Goal: Transaction & Acquisition: Purchase product/service

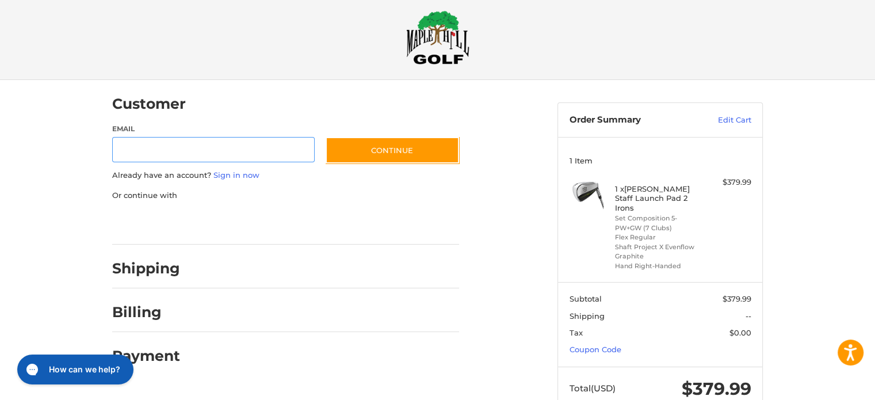
scroll to position [35, 0]
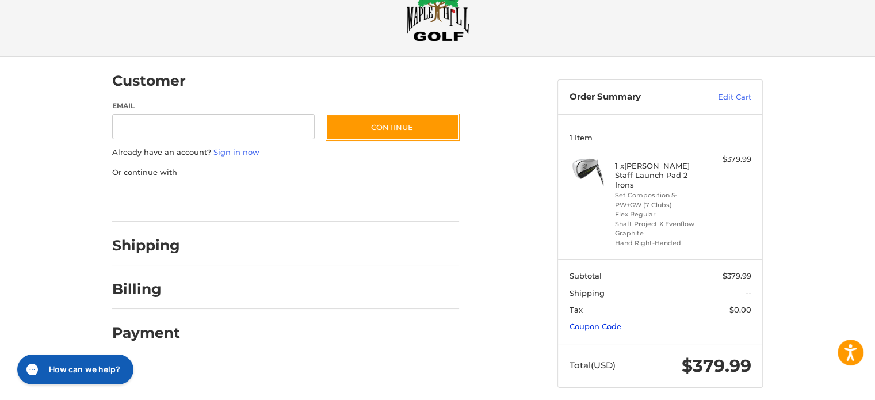
click at [606, 322] on link "Coupon Code" at bounding box center [595, 326] width 52 height 9
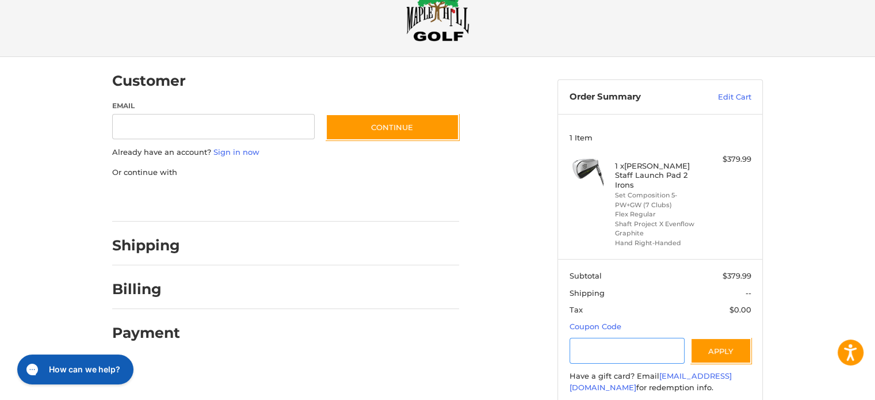
click at [610, 348] on input "Gift Certificate or Coupon Code" at bounding box center [627, 351] width 116 height 26
type input "******"
click at [722, 343] on button "Apply" at bounding box center [720, 351] width 61 height 26
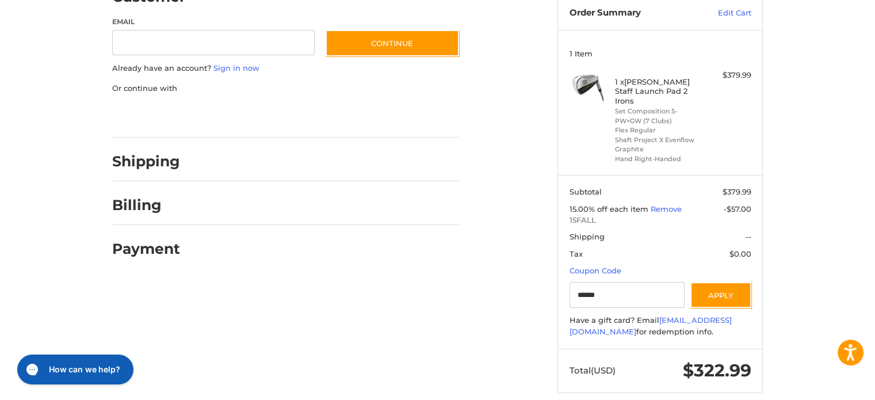
scroll to position [124, 0]
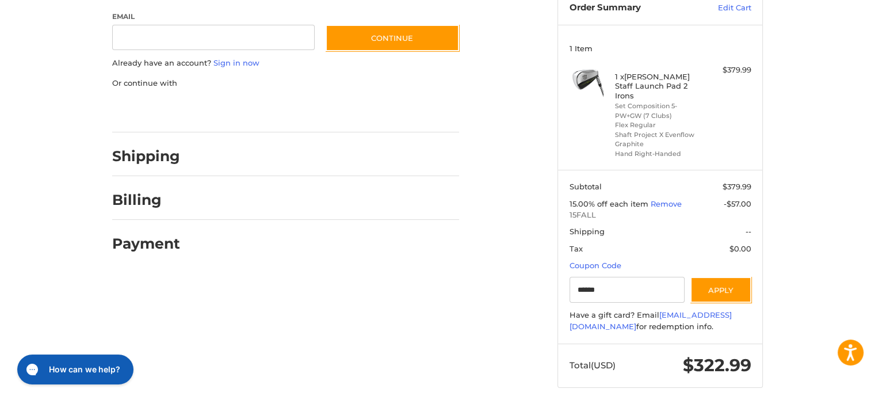
click at [769, 267] on aside "Order Summary Edit Cart 1 Item 1 x Wilson Staff Launch Pad 2 Irons Set Composit…" at bounding box center [660, 183] width 223 height 431
drag, startPoint x: 770, startPoint y: 257, endPoint x: 770, endPoint y: 264, distance: 7.5
click at [771, 265] on aside "Order Summary Edit Cart 1 Item 1 x Wilson Staff Launch Pad 2 Irons Set Composit…" at bounding box center [660, 183] width 223 height 431
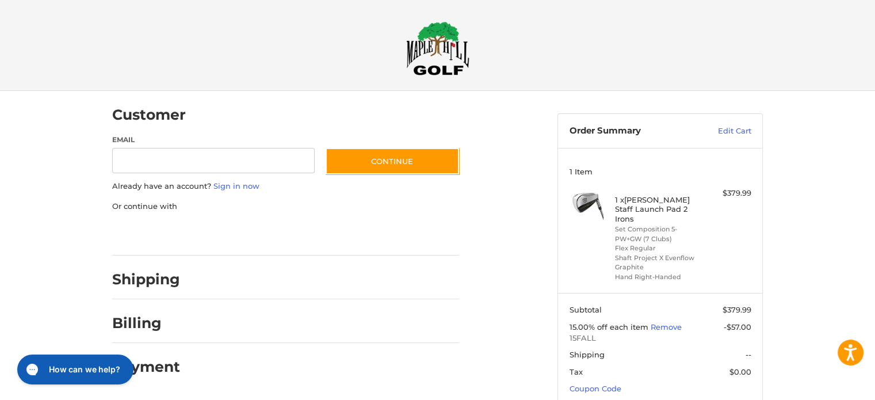
scroll to position [0, 0]
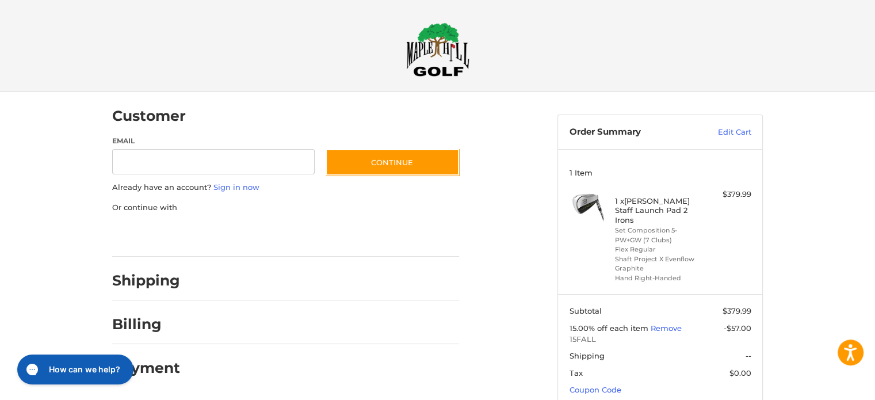
drag, startPoint x: 771, startPoint y: 251, endPoint x: 772, endPoint y: 257, distance: 6.0
drag, startPoint x: 772, startPoint y: 257, endPoint x: 775, endPoint y: 262, distance: 6.2
click at [775, 262] on div "Customer Guest Customer Email Subscribe to our newsletter. Continue Already hav…" at bounding box center [438, 313] width 690 height 442
click at [775, 263] on div "Customer Guest Customer Email Subscribe to our newsletter. Continue Already hav…" at bounding box center [438, 313] width 690 height 442
drag, startPoint x: 541, startPoint y: 289, endPoint x: 539, endPoint y: 301, distance: 12.2
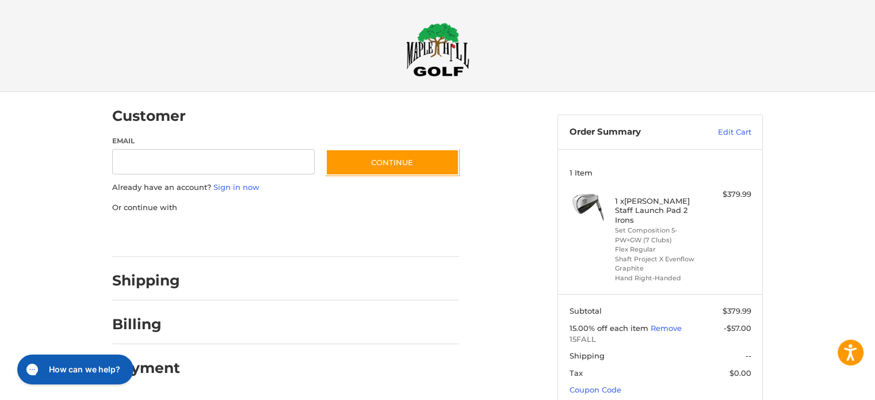
click at [539, 301] on div "Customer Guest Customer Email Subscribe to our newsletter. Continue Already hav…" at bounding box center [326, 239] width 445 height 295
click at [258, 159] on input "Email" at bounding box center [213, 162] width 202 height 26
type input "**********"
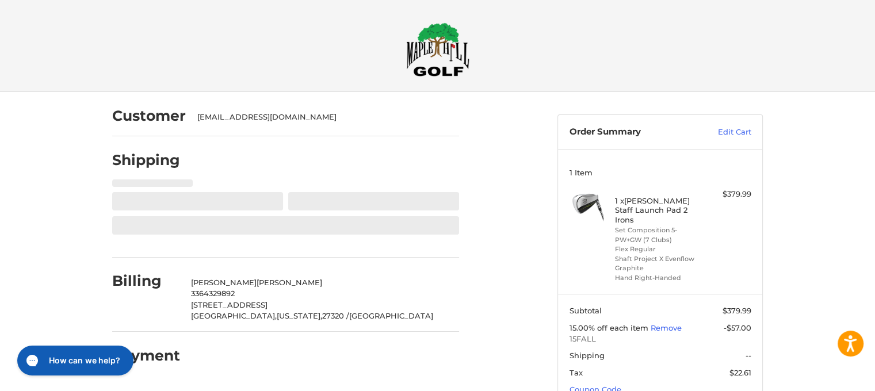
select select "**"
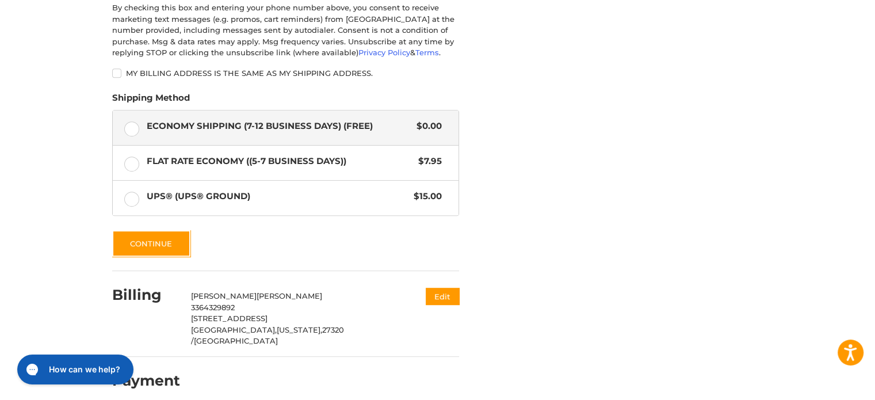
scroll to position [640, 0]
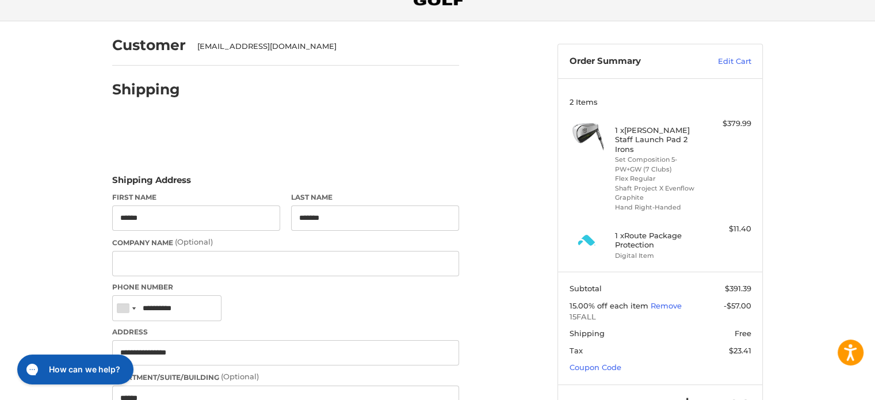
scroll to position [65, 0]
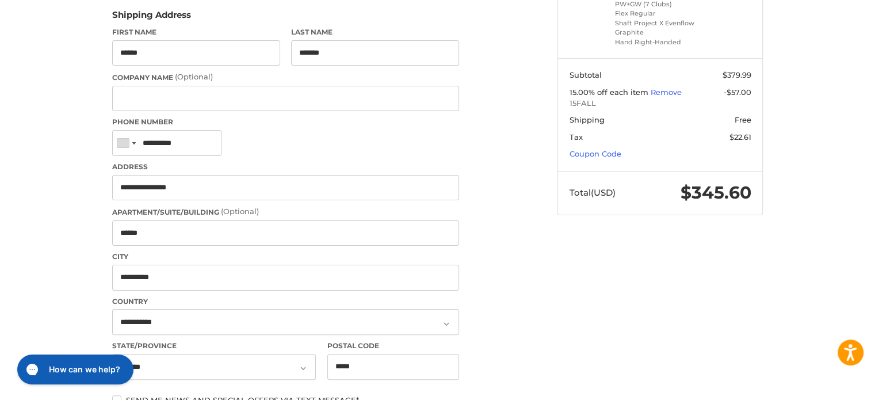
scroll to position [238, 0]
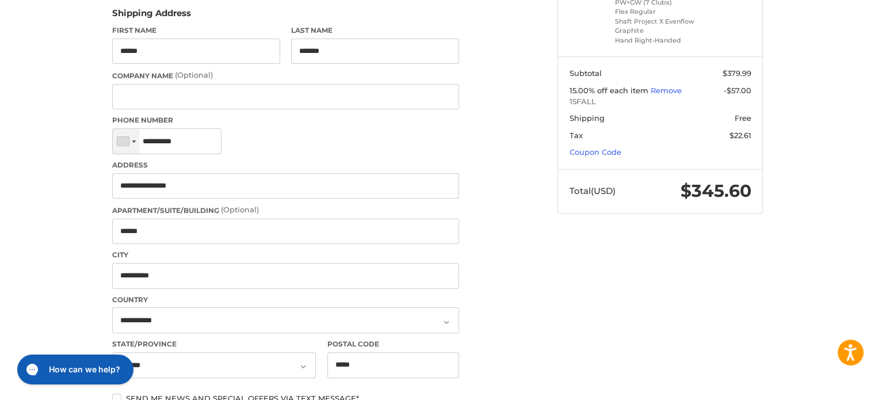
click at [120, 145] on div at bounding box center [126, 141] width 26 height 25
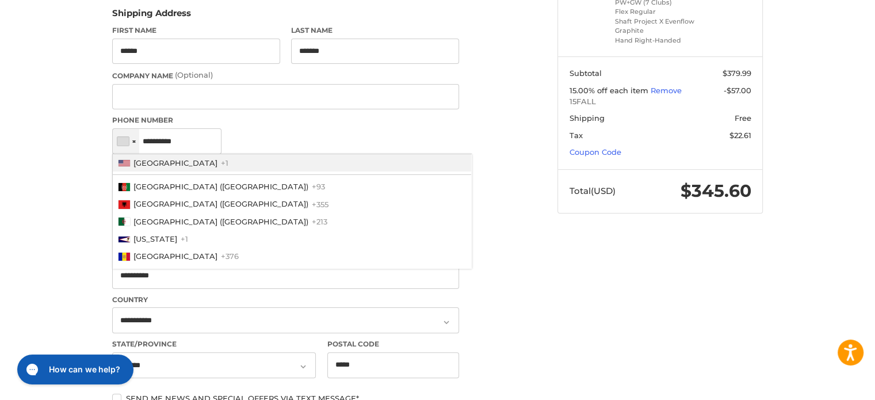
click at [140, 159] on span "[GEOGRAPHIC_DATA]" at bounding box center [175, 162] width 84 height 9
type input "**********"
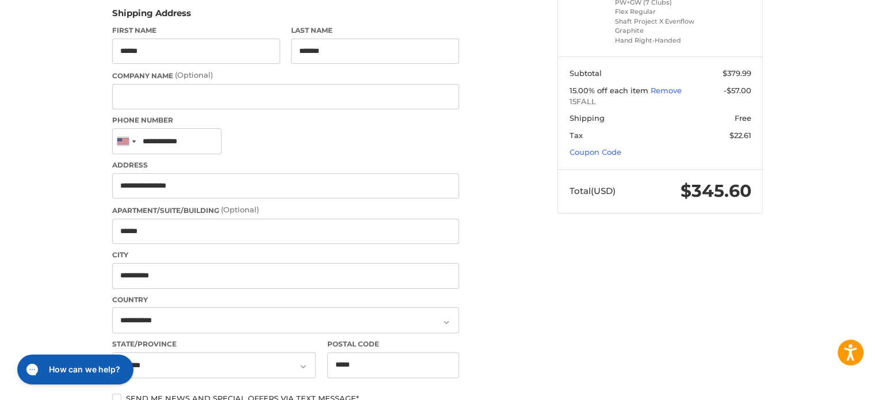
click at [492, 200] on ol "Customer [EMAIL_ADDRESS][DOMAIN_NAME] Shipping Shipping Address First Name ****…" at bounding box center [308, 328] width 392 height 948
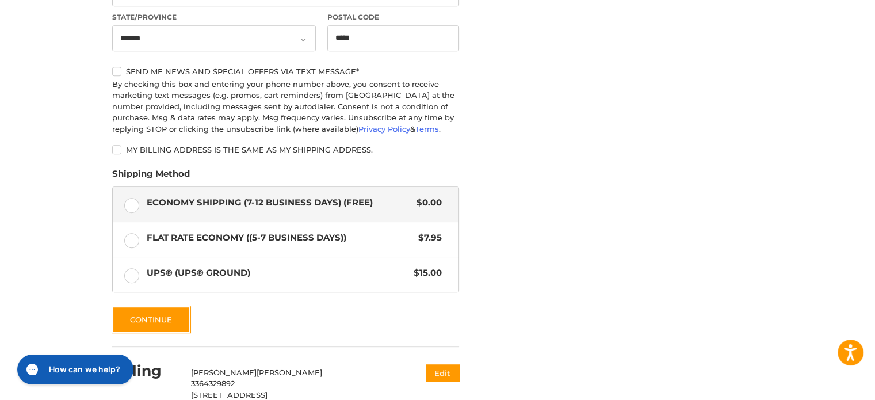
scroll to position [640, 0]
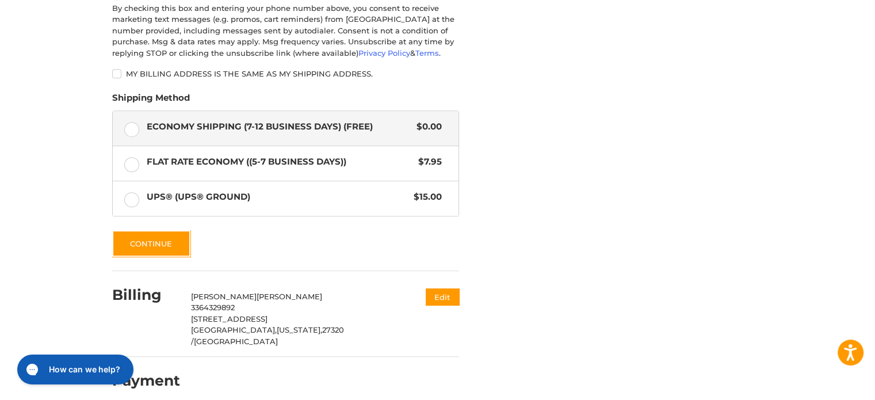
click at [160, 249] on button "Continue" at bounding box center [151, 243] width 78 height 26
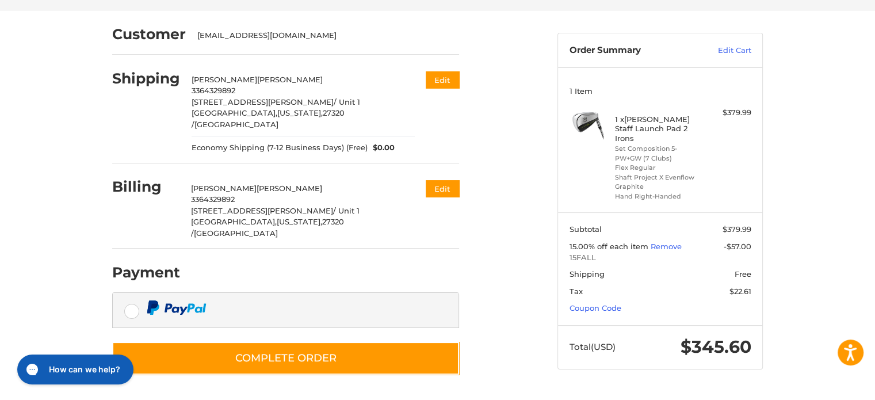
scroll to position [63, 0]
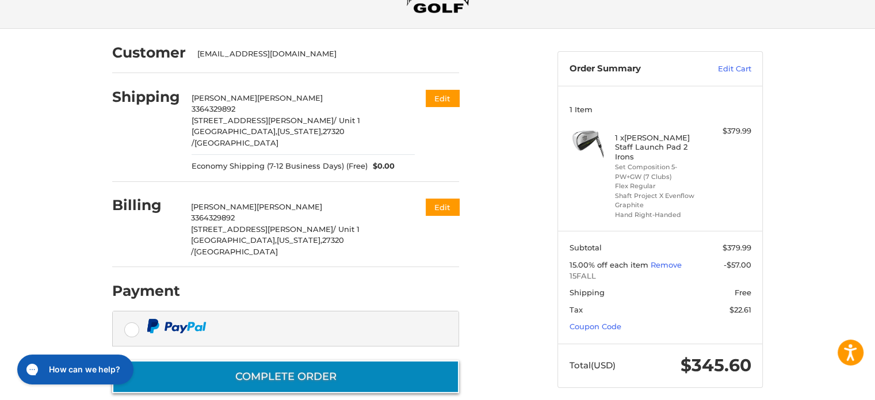
click at [391, 360] on button "Complete order" at bounding box center [285, 376] width 347 height 33
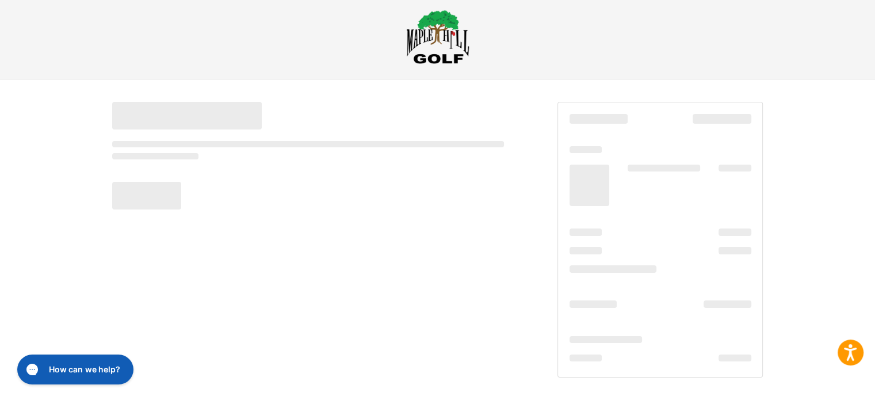
scroll to position [13, 0]
